Goal: Information Seeking & Learning: Learn about a topic

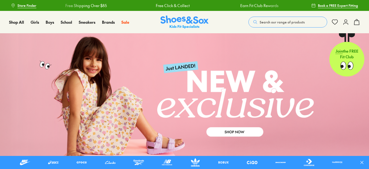
click at [278, 20] on span "Search our range of products" at bounding box center [282, 22] width 45 height 5
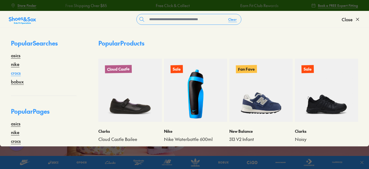
click at [14, 72] on link "crocs" at bounding box center [16, 73] width 10 height 7
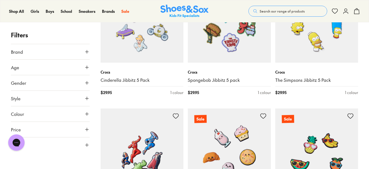
scroll to position [105, 0]
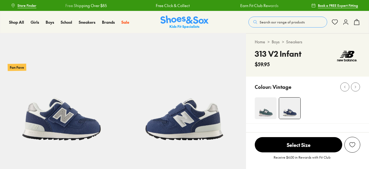
select select "*"
